Goal: Entertainment & Leisure: Consume media (video, audio)

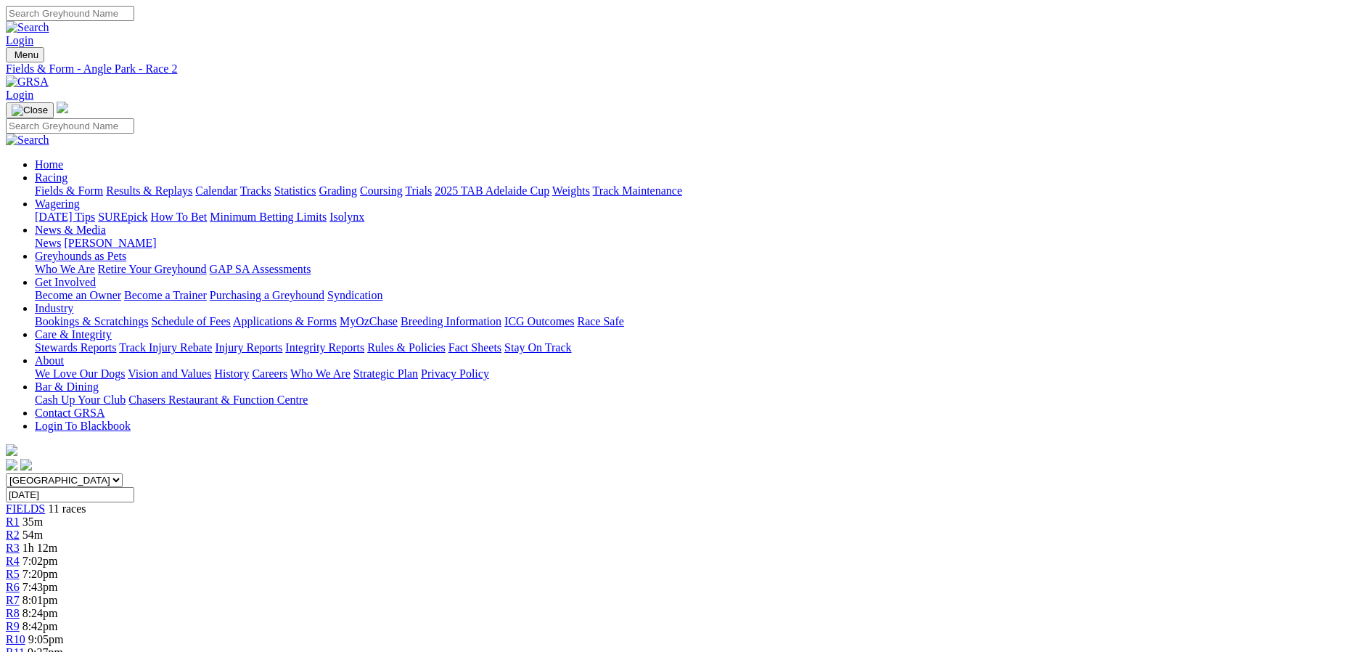
click at [20, 554] on link "R4" at bounding box center [13, 560] width 14 height 12
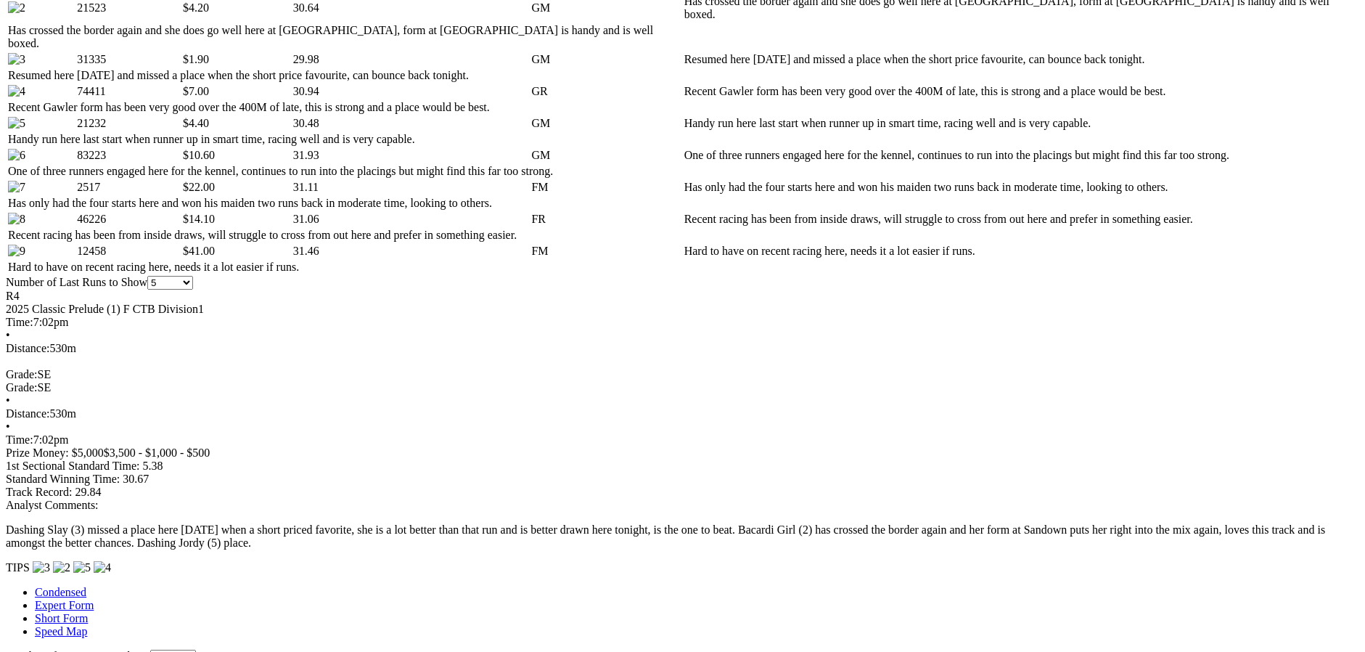
scroll to position [871, 0]
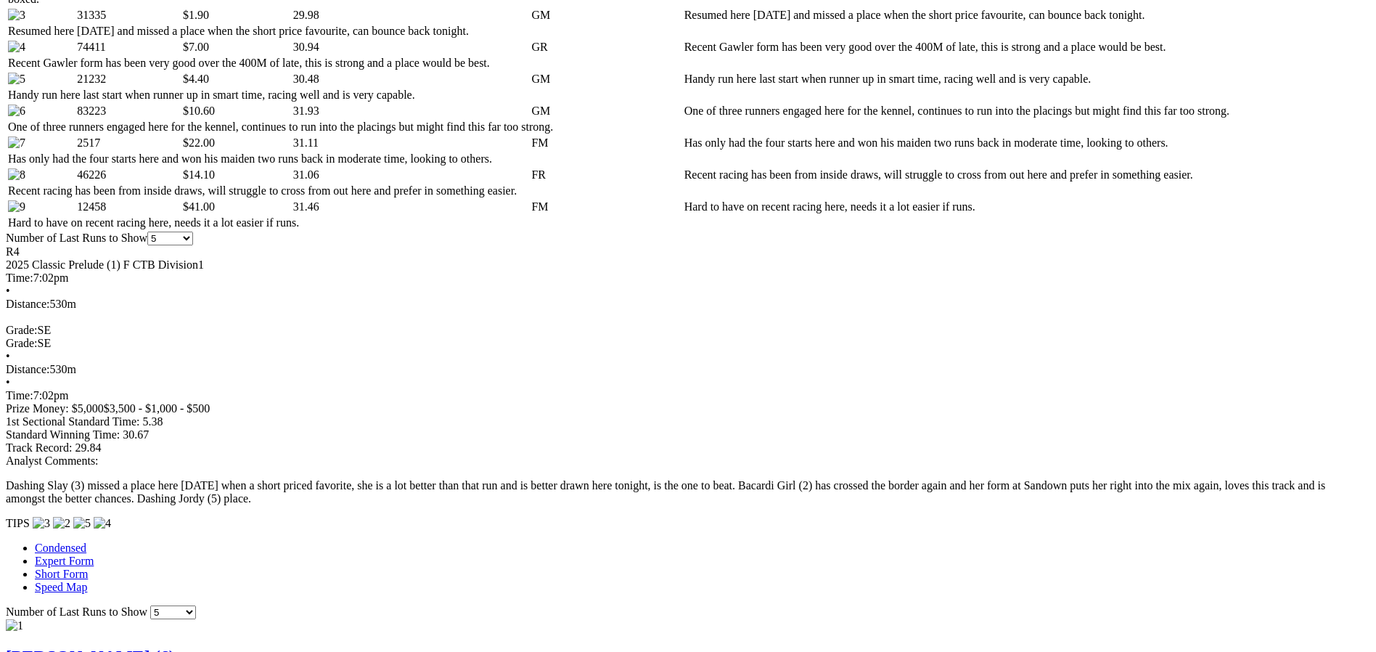
drag, startPoint x: 852, startPoint y: 50, endPoint x: 843, endPoint y: 67, distance: 19.5
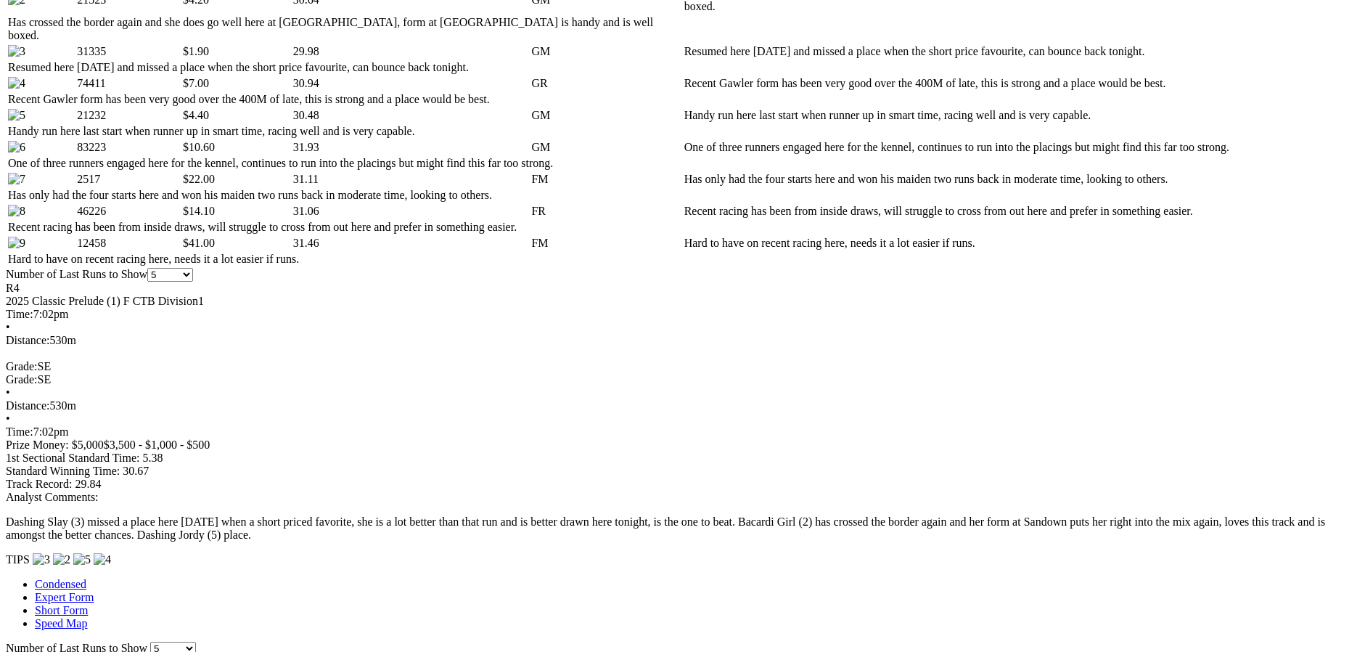
scroll to position [798, 0]
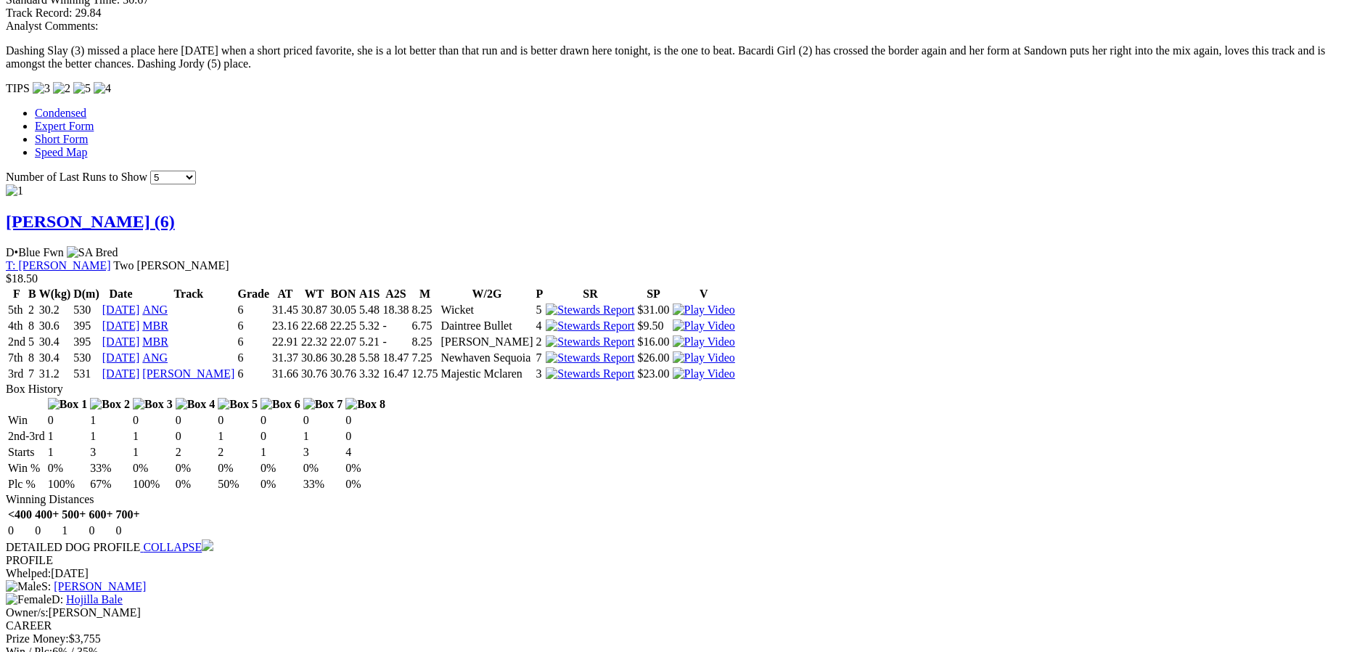
scroll to position [1306, 0]
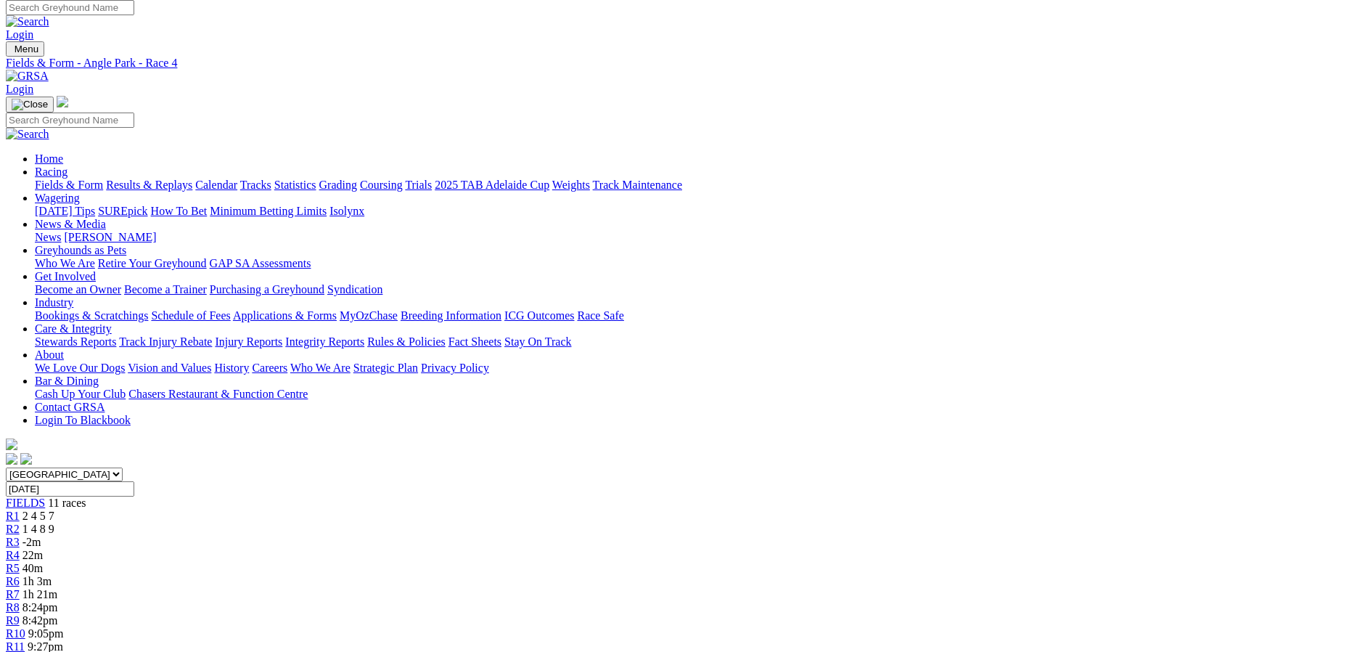
scroll to position [0, 0]
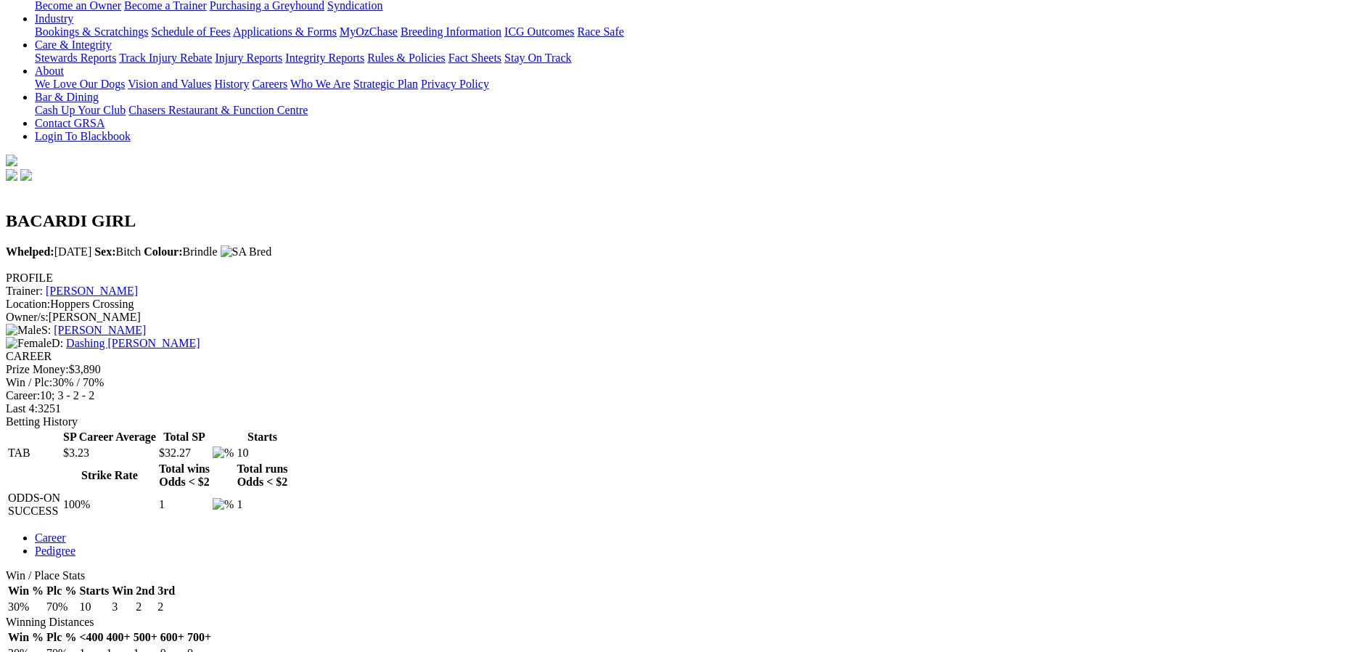
scroll to position [290, 0]
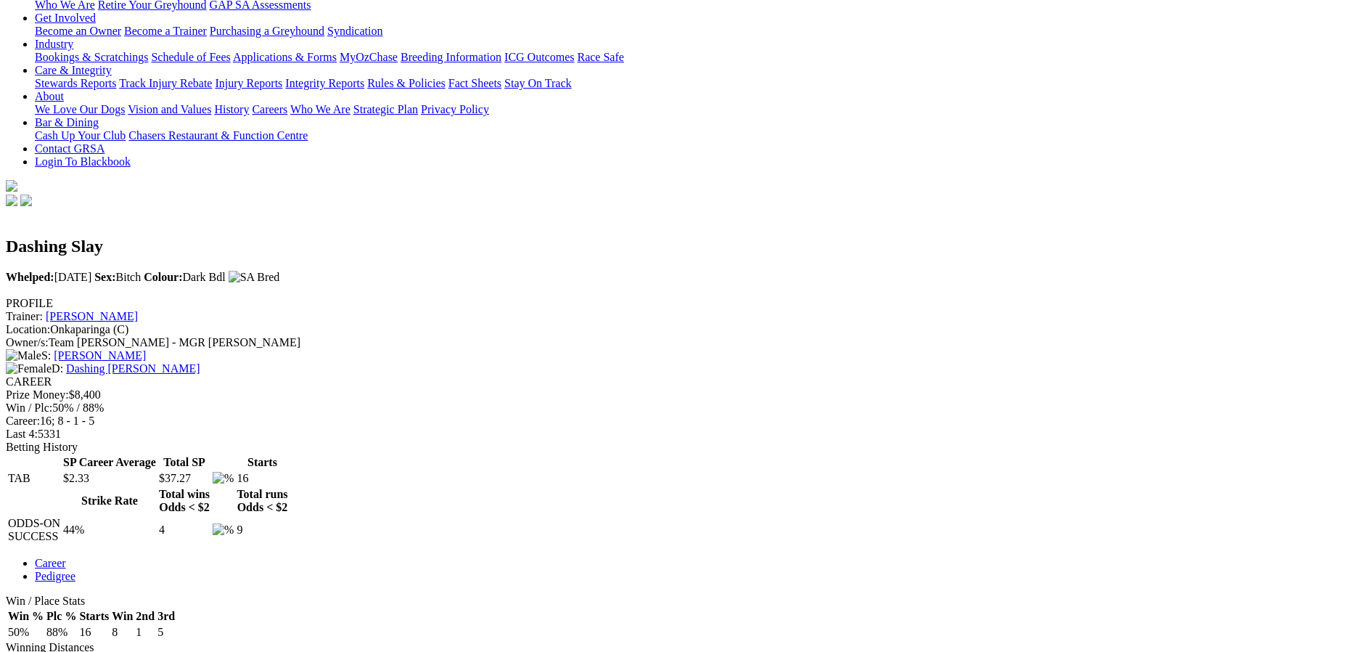
scroll to position [290, 0]
